Goal: Information Seeking & Learning: Find contact information

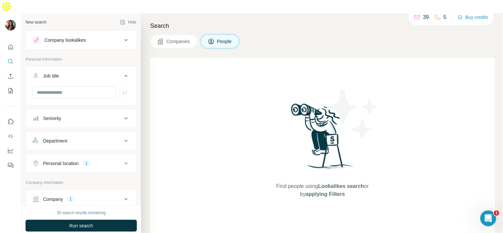
scroll to position [178, 0]
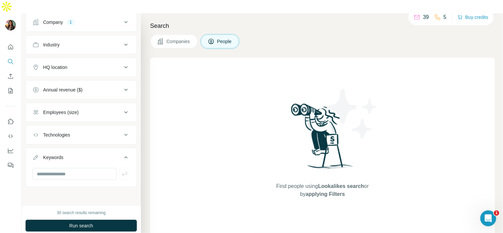
click at [125, 233] on html "New search Hide Company lookalikes Personal information Job title Seniority Dep…" at bounding box center [251, 123] width 503 height 246
drag, startPoint x: 178, startPoint y: 167, endPoint x: 176, endPoint y: 164, distance: 3.7
click at [178, 166] on div "Find people using Lookalikes search or by applying Filters" at bounding box center [322, 150] width 345 height 185
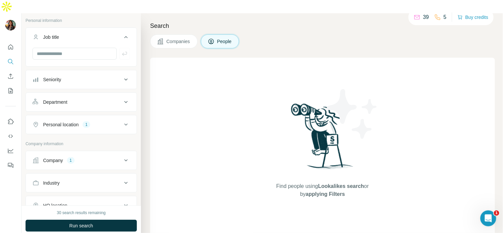
scroll to position [39, 0]
click at [95, 157] on div "Company 1" at bounding box center [76, 160] width 89 height 7
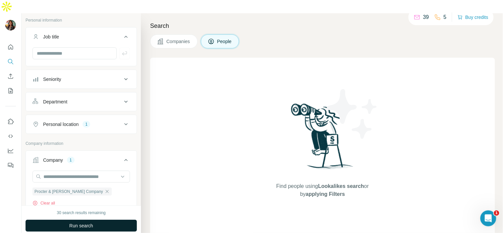
click at [78, 222] on span "Run search" at bounding box center [81, 225] width 24 height 7
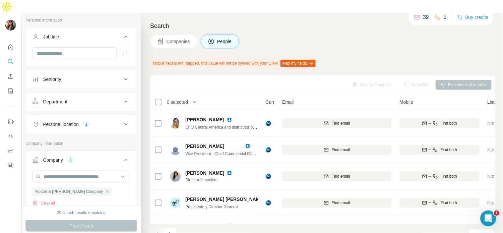
scroll to position [0, 0]
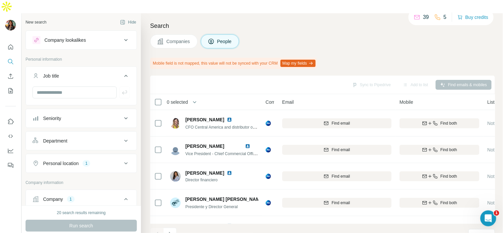
click at [84, 155] on button "Personal location 1" at bounding box center [81, 163] width 111 height 16
click at [88, 137] on div "Department" at bounding box center [76, 140] width 89 height 7
click at [85, 154] on input at bounding box center [78, 157] width 82 height 7
type input "*"
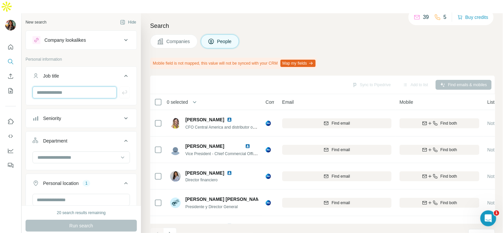
click at [77, 86] on input "text" at bounding box center [74, 92] width 84 height 12
type input "**********"
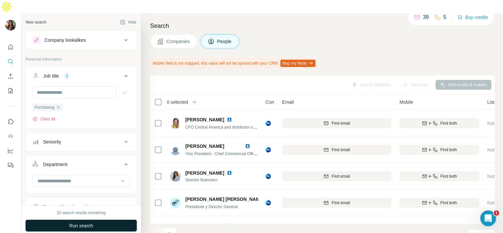
click at [97, 220] on button "Run search" at bounding box center [81, 226] width 111 height 12
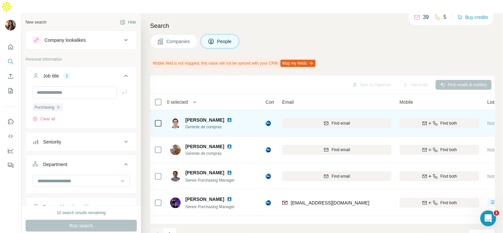
click at [232, 117] on img at bounding box center [229, 119] width 5 height 5
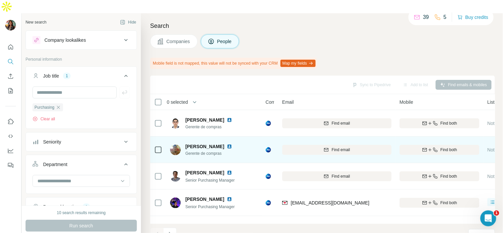
scroll to position [37, 0]
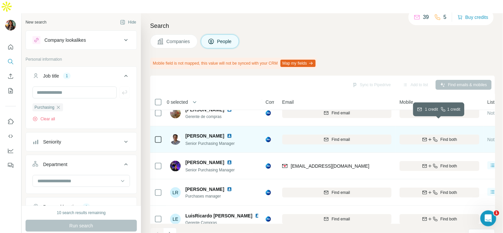
click at [452, 137] on span "Find both" at bounding box center [448, 140] width 17 height 6
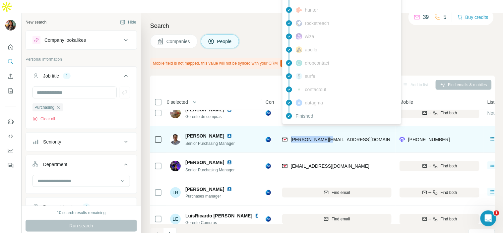
drag, startPoint x: 329, startPoint y: 125, endPoint x: 291, endPoint y: 127, distance: 38.2
click at [291, 130] on div "[PERSON_NAME][EMAIL_ADDRESS][DOMAIN_NAME]" at bounding box center [336, 139] width 109 height 18
copy span "[PERSON_NAME][EMAIL_ADDRESS][DOMAIN_NAME]"
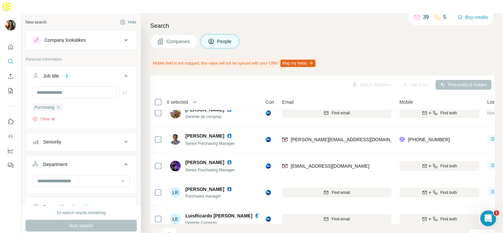
click at [341, 34] on div "Companies People" at bounding box center [322, 41] width 345 height 14
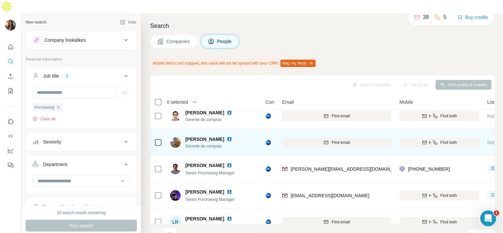
scroll to position [0, 0]
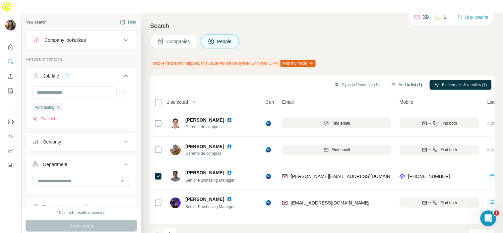
click at [403, 80] on button "Add to list (1)" at bounding box center [406, 85] width 41 height 10
click at [401, 80] on button "Add to list (1)" at bounding box center [406, 85] width 41 height 10
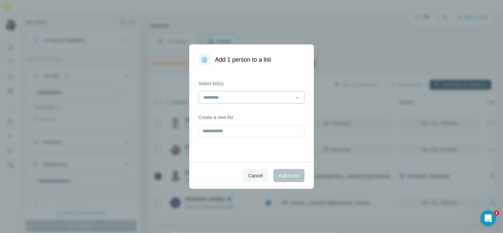
click at [280, 100] on input at bounding box center [247, 97] width 89 height 7
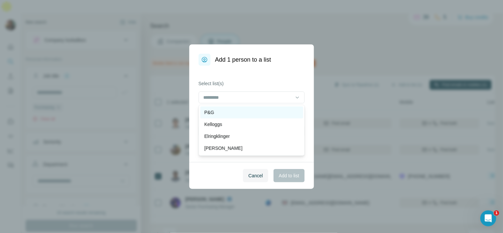
click at [274, 111] on div "P&G" at bounding box center [251, 112] width 95 height 7
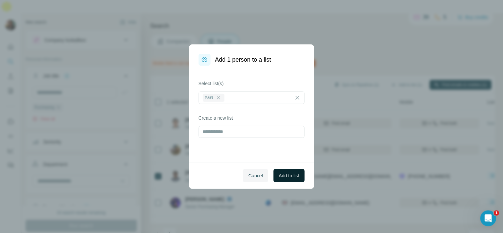
click at [292, 177] on span "Add to list" at bounding box center [289, 175] width 20 height 7
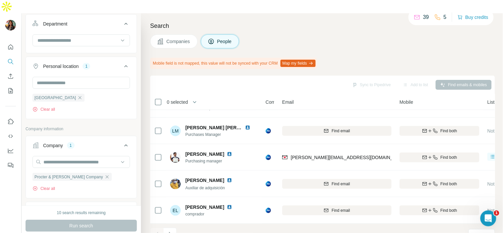
scroll to position [146, 0]
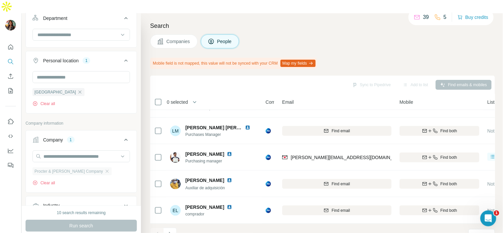
click at [93, 167] on div "Procter & [PERSON_NAME] Company" at bounding box center [71, 171] width 79 height 8
click at [104, 169] on icon "button" at bounding box center [106, 171] width 5 height 5
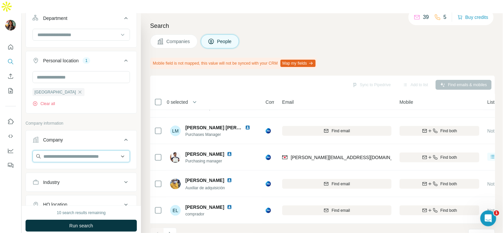
click at [81, 150] on input "text" at bounding box center [80, 156] width 97 height 12
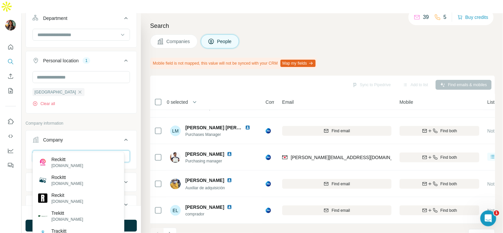
type input "*******"
click at [77, 152] on div "Reckitt [DOMAIN_NAME] RockItt [DOMAIN_NAME] Reckit [DOMAIN_NAME] Trekitt [DOMAI…" at bounding box center [78, 198] width 92 height 93
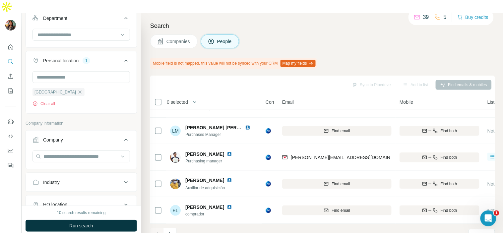
click at [76, 154] on div at bounding box center [81, 158] width 111 height 17
click at [84, 150] on input "text" at bounding box center [80, 156] width 97 height 12
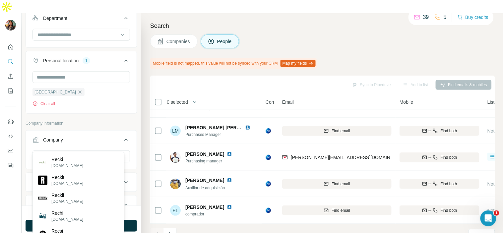
click at [83, 151] on div "*****" at bounding box center [80, 156] width 97 height 13
click at [85, 150] on input "*****" at bounding box center [80, 156] width 97 height 12
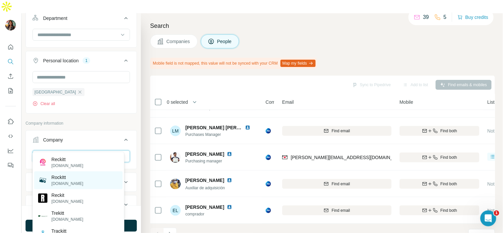
type input "*******"
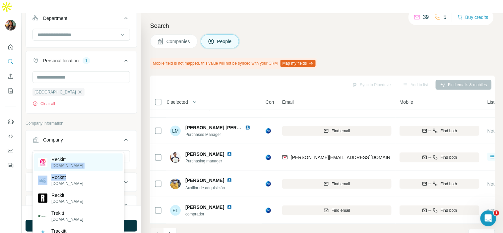
drag, startPoint x: 77, startPoint y: 172, endPoint x: 84, endPoint y: 157, distance: 17.1
click at [84, 157] on div "Reckitt [DOMAIN_NAME] RockItt [DOMAIN_NAME] Reckit [DOMAIN_NAME] Trekitt [DOMAI…" at bounding box center [78, 198] width 92 height 93
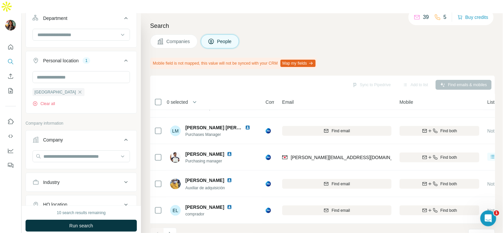
click at [84, 157] on div "Company" at bounding box center [81, 149] width 111 height 39
click at [87, 150] on input "text" at bounding box center [80, 156] width 97 height 12
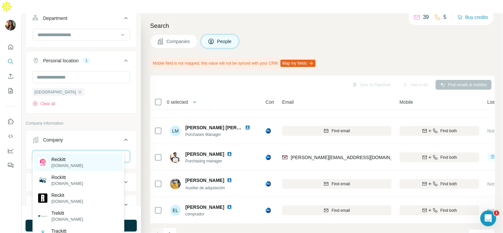
type input "*******"
click at [80, 163] on div "Reckitt [DOMAIN_NAME]" at bounding box center [78, 162] width 88 height 18
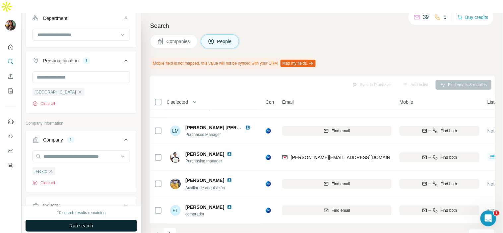
click at [83, 222] on span "Run search" at bounding box center [81, 225] width 24 height 7
